Goal: Task Accomplishment & Management: Complete application form

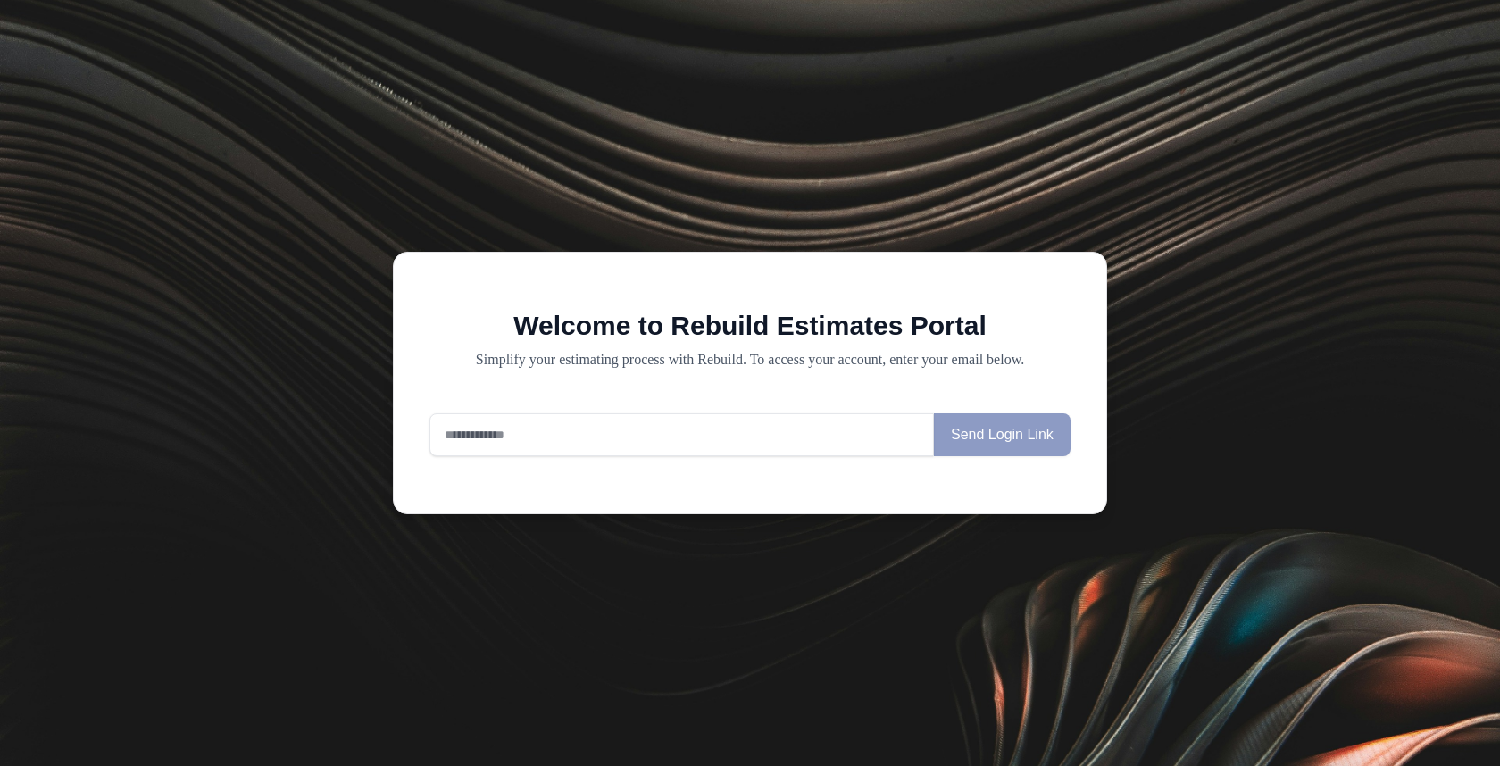
click at [633, 433] on input "email" at bounding box center [682, 434] width 505 height 43
paste input "**********"
type input "**********"
